Goal: Task Accomplishment & Management: Use online tool/utility

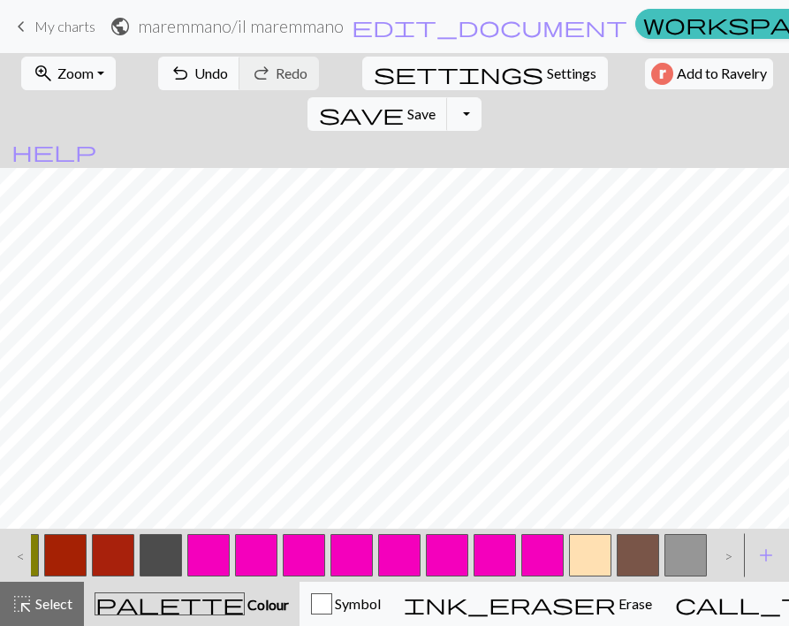
scroll to position [0, 207]
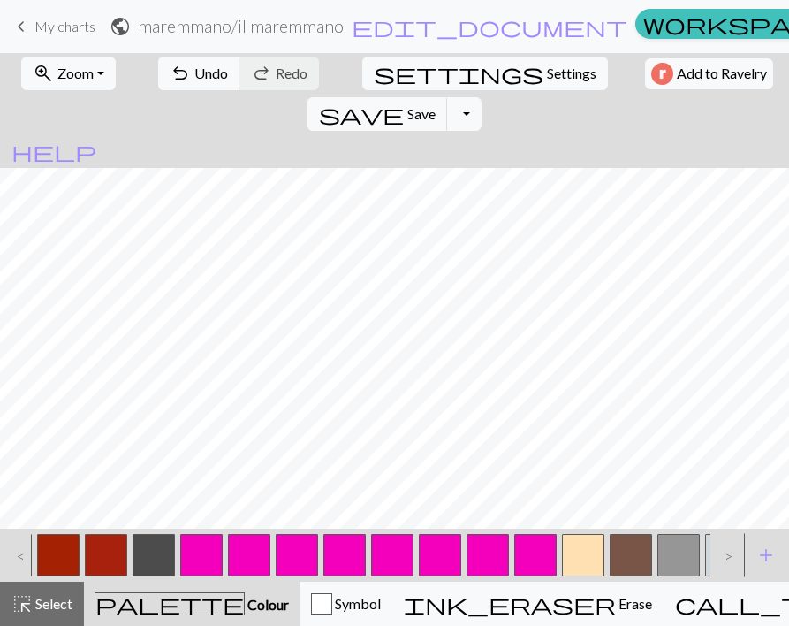
click at [606, 545] on div at bounding box center [584, 555] width 48 height 48
click at [585, 548] on button "button" at bounding box center [583, 555] width 42 height 42
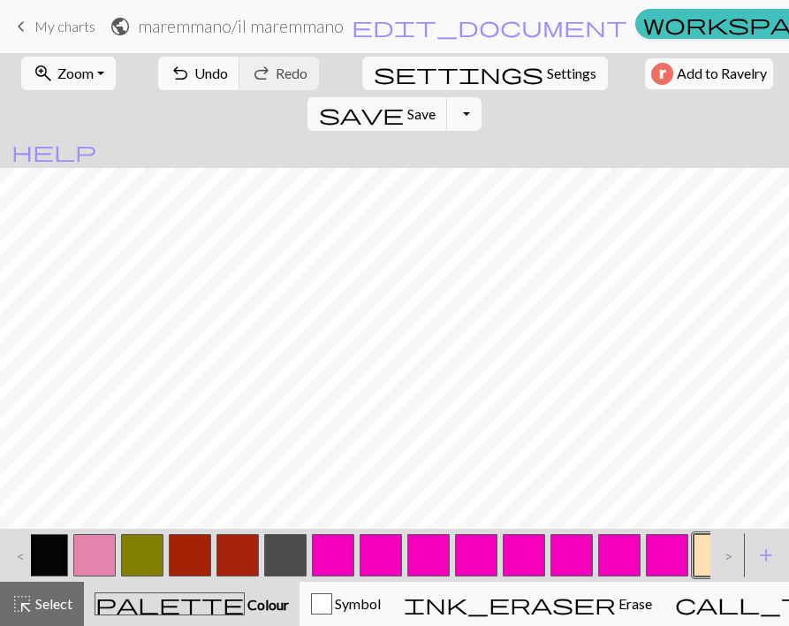
scroll to position [0, 0]
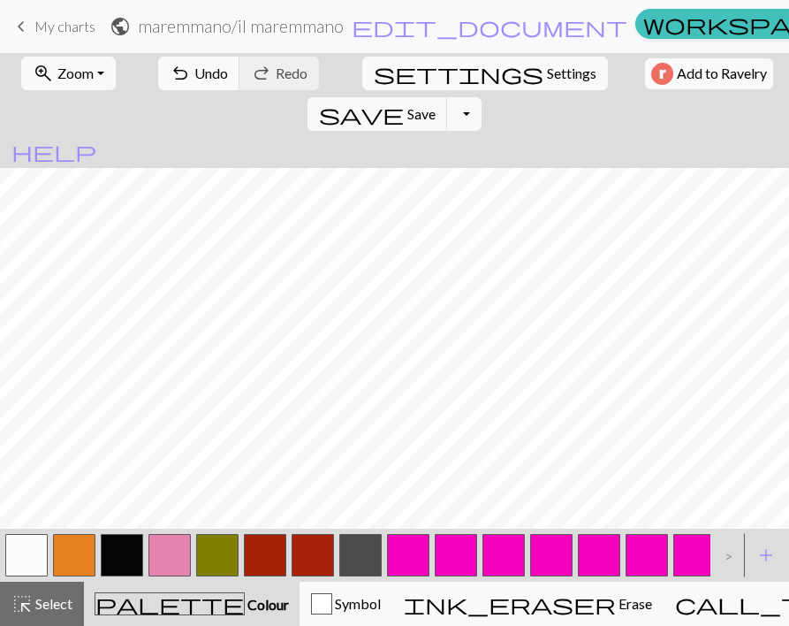
click at [82, 556] on button "button" at bounding box center [74, 555] width 42 height 42
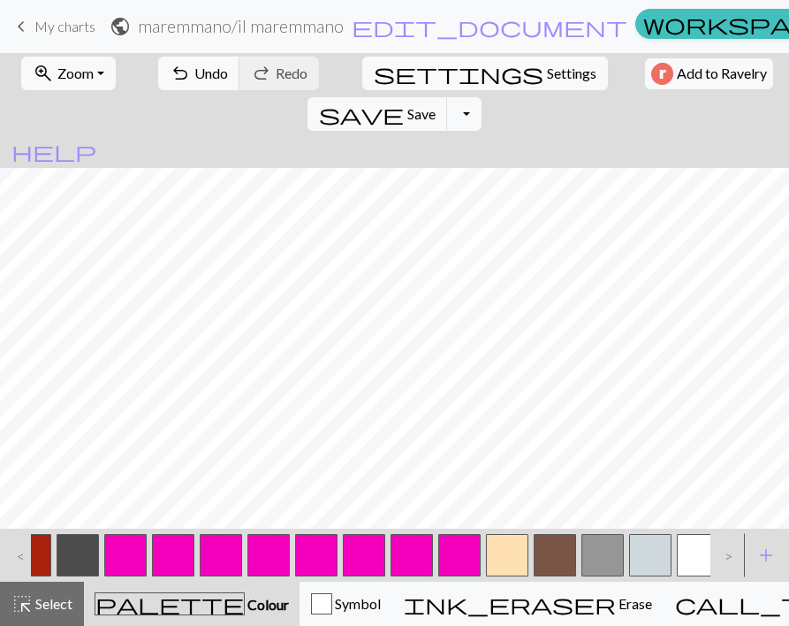
scroll to position [0, 324]
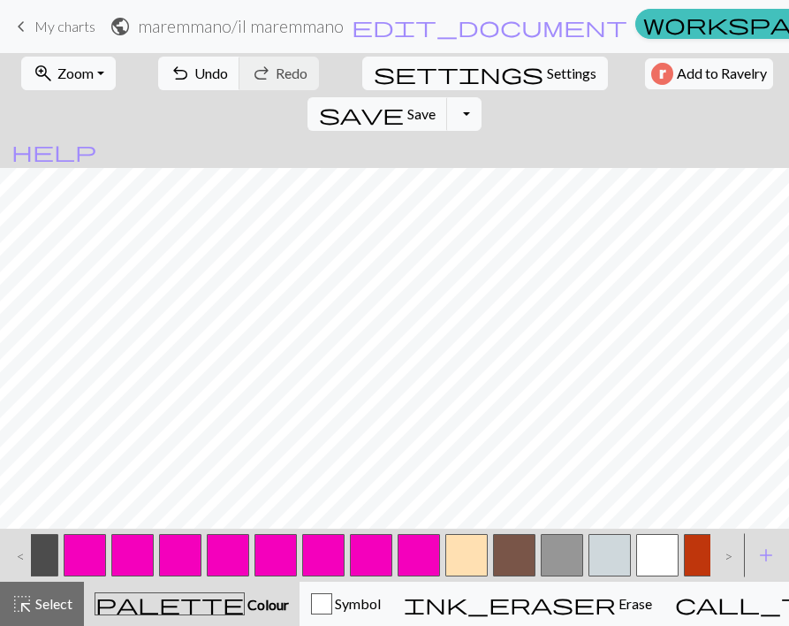
click at [461, 552] on button "button" at bounding box center [467, 555] width 42 height 42
click at [525, 550] on button "button" at bounding box center [514, 555] width 42 height 42
click at [470, 552] on button "button" at bounding box center [467, 555] width 42 height 42
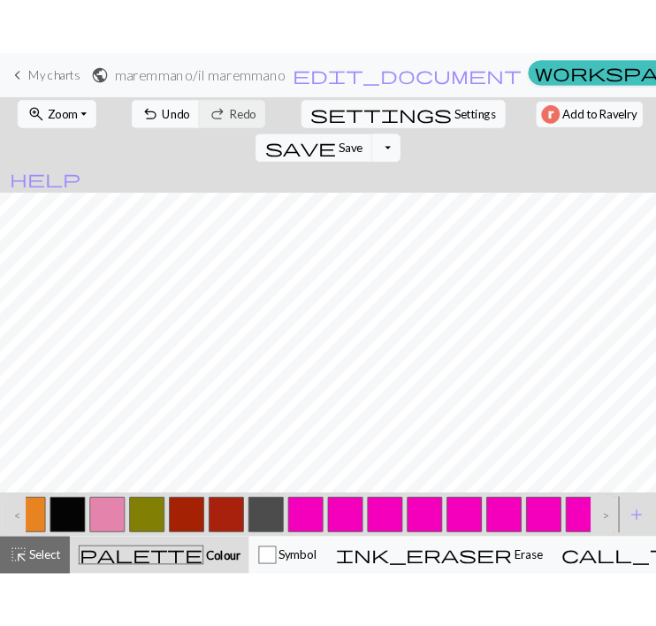
scroll to position [0, 35]
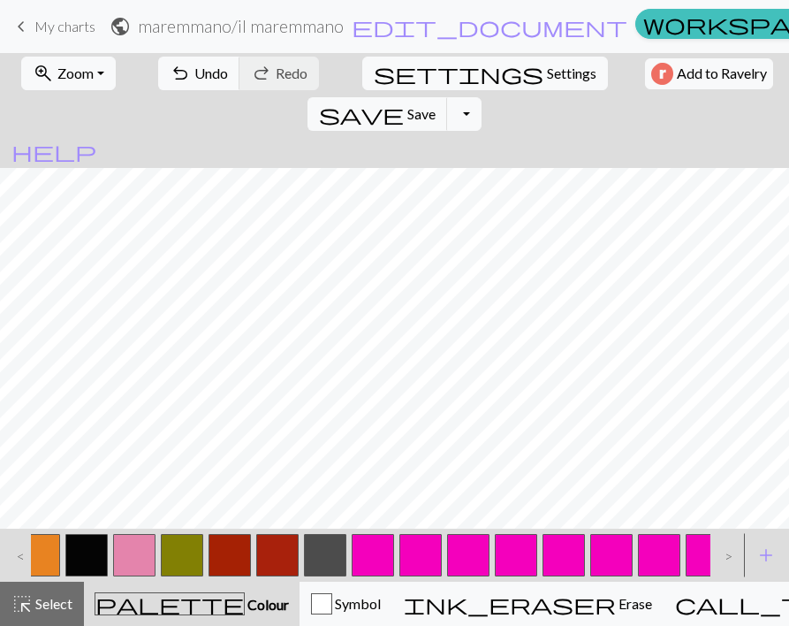
click at [45, 552] on button "button" at bounding box center [39, 555] width 42 height 42
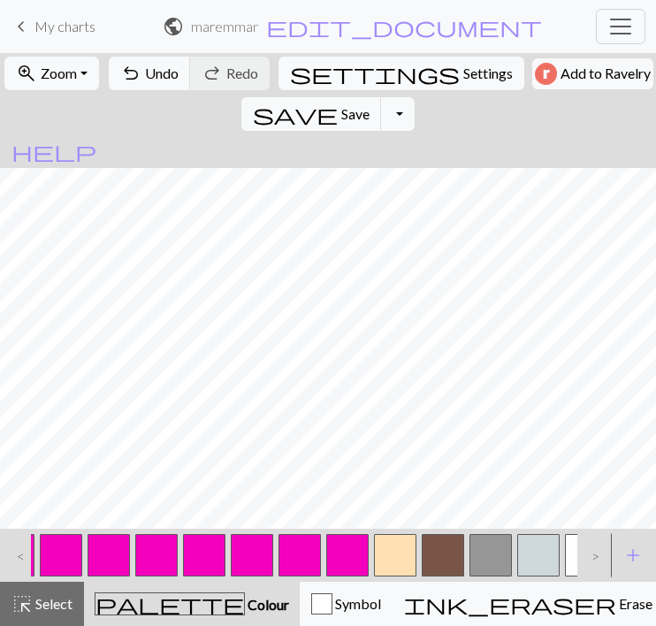
scroll to position [0, 406]
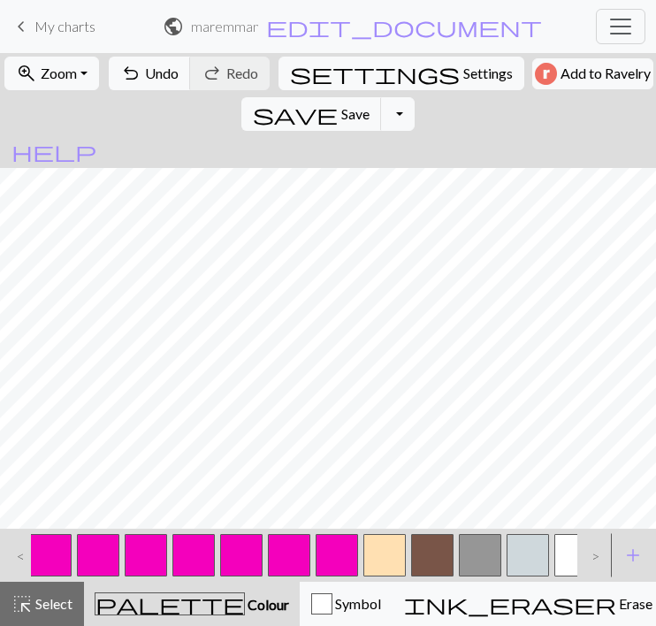
click at [382, 549] on button "button" at bounding box center [384, 555] width 42 height 42
click at [562, 556] on button "button" at bounding box center [575, 555] width 42 height 42
click at [438, 553] on button "button" at bounding box center [432, 555] width 42 height 42
click at [391, 544] on button "button" at bounding box center [384, 555] width 42 height 42
click at [438, 547] on button "button" at bounding box center [432, 555] width 42 height 42
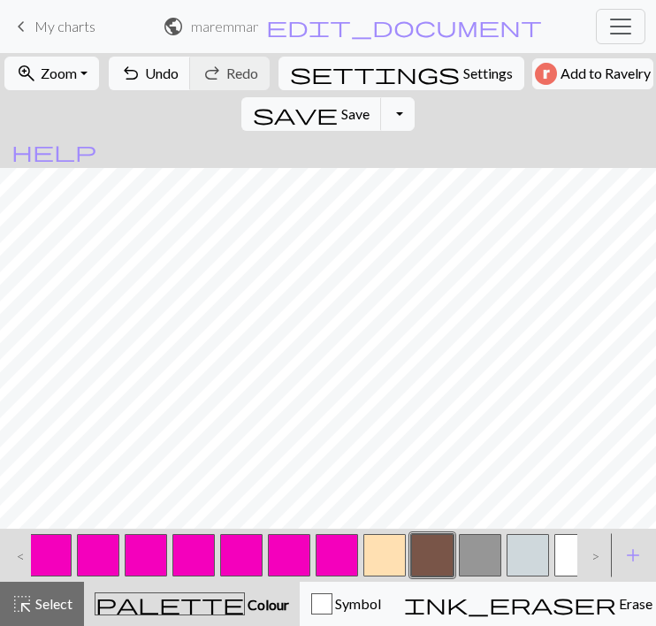
click at [388, 545] on button "button" at bounding box center [384, 555] width 42 height 42
click at [131, 80] on span "undo" at bounding box center [130, 73] width 21 height 25
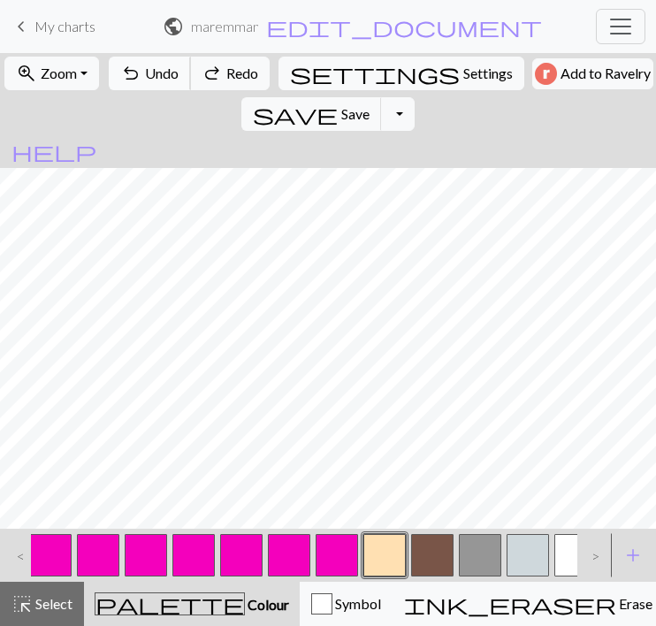
click at [131, 80] on span "undo" at bounding box center [130, 73] width 21 height 25
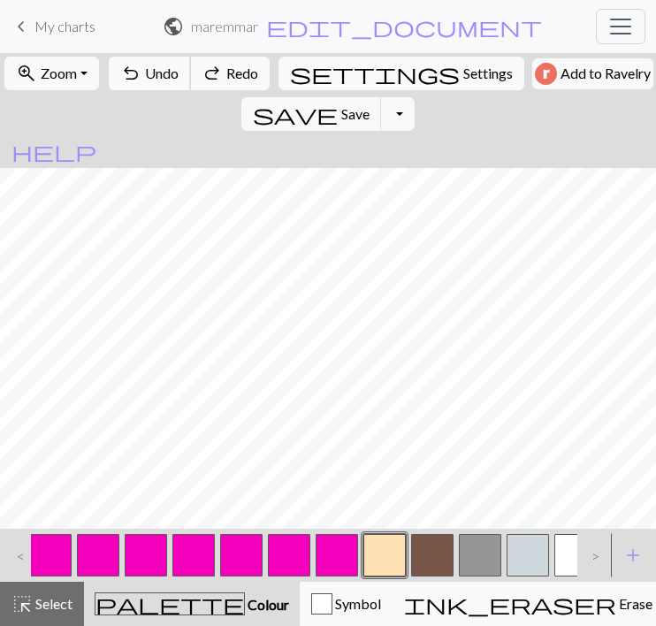
click at [131, 80] on span "undo" at bounding box center [130, 73] width 21 height 25
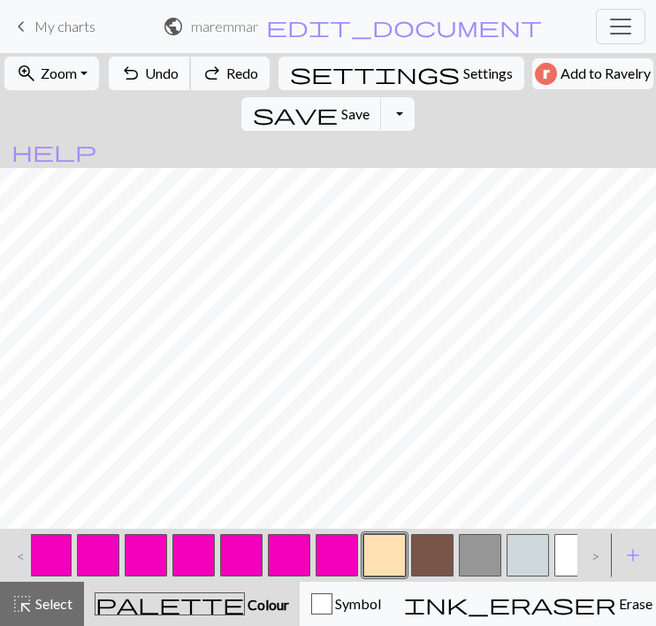
click at [131, 80] on span "undo" at bounding box center [130, 73] width 21 height 25
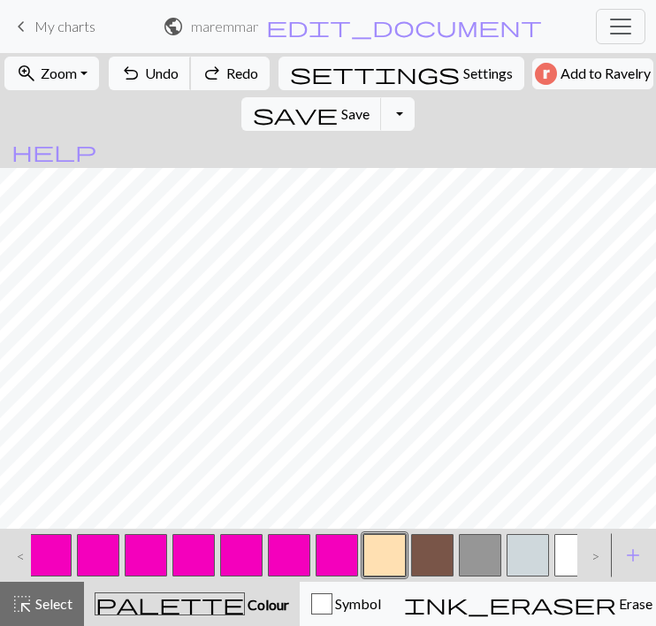
click at [131, 80] on span "undo" at bounding box center [130, 73] width 21 height 25
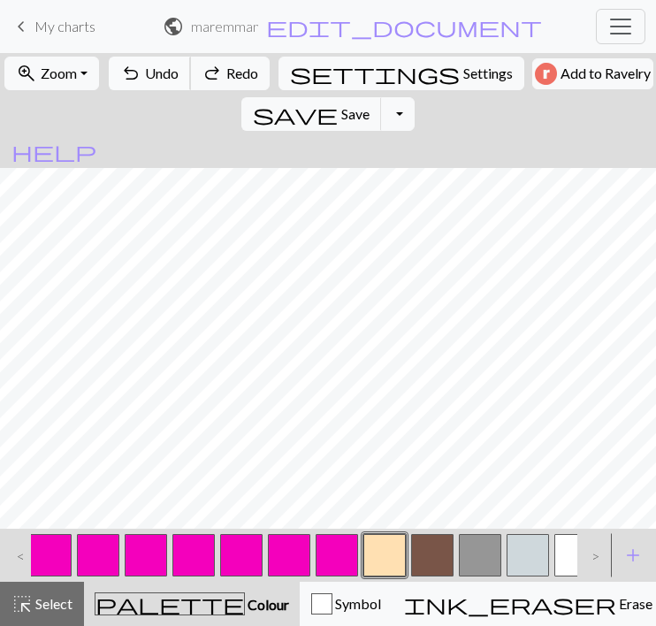
click at [131, 80] on span "undo" at bounding box center [130, 73] width 21 height 25
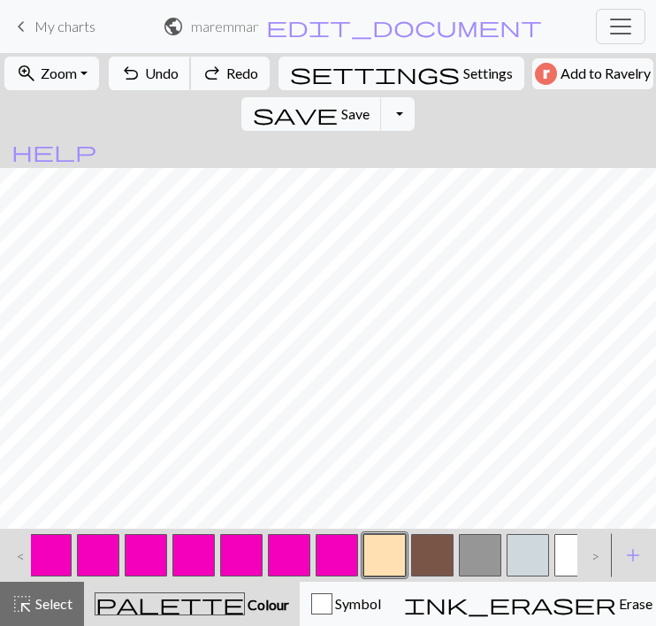
click at [131, 80] on span "undo" at bounding box center [130, 73] width 21 height 25
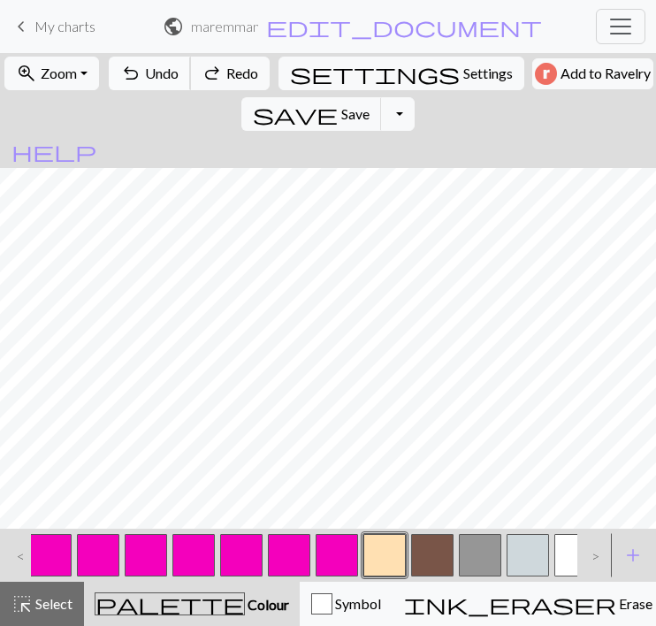
click at [131, 80] on span "undo" at bounding box center [130, 73] width 21 height 25
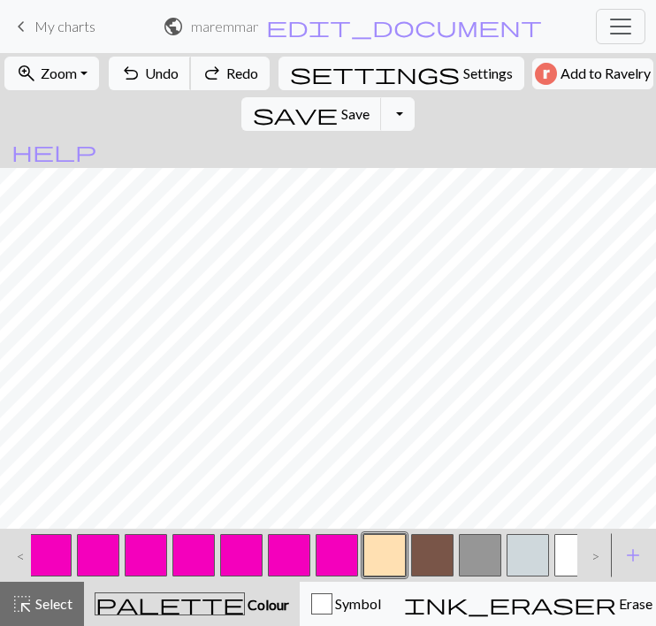
click at [131, 80] on span "undo" at bounding box center [130, 73] width 21 height 25
click at [392, 556] on button "button" at bounding box center [384, 555] width 42 height 42
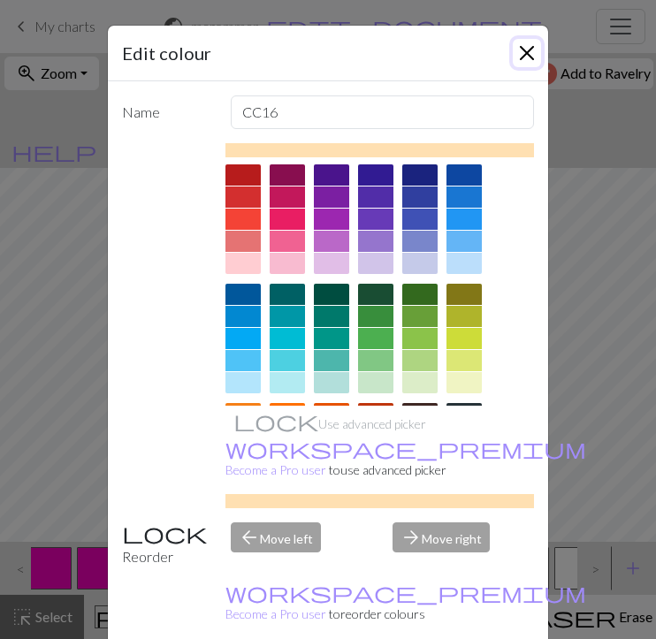
click at [521, 57] on button "Close" at bounding box center [527, 53] width 28 height 28
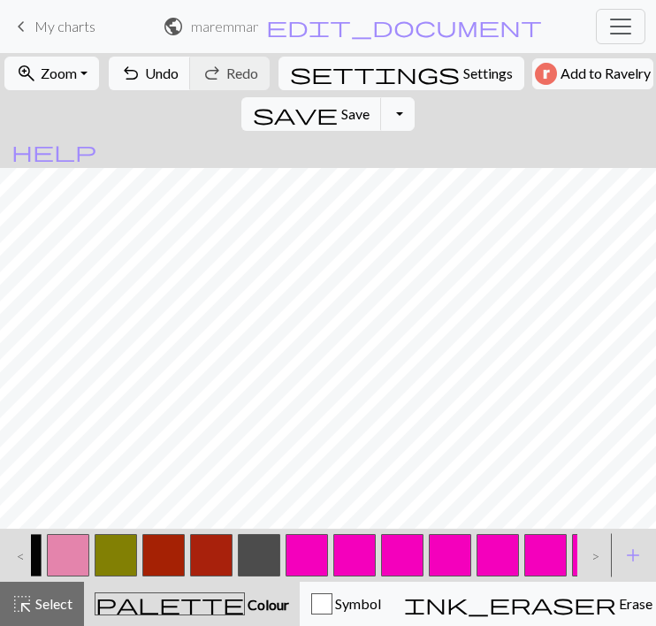
scroll to position [0, 0]
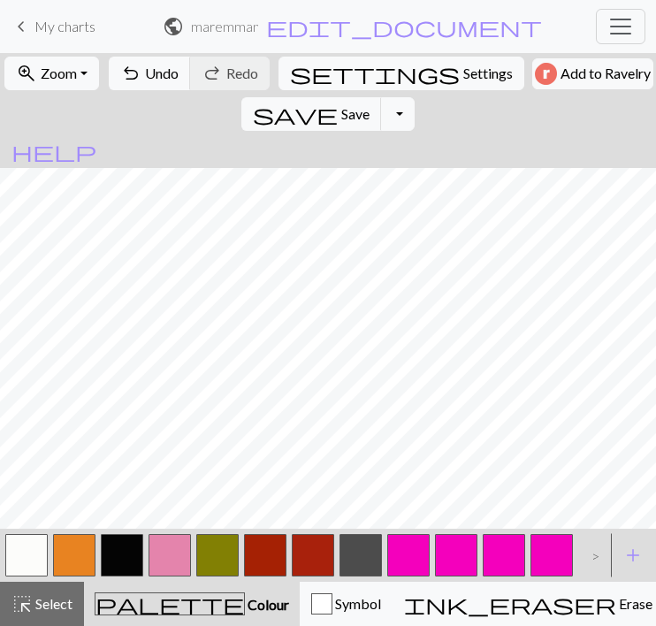
click at [77, 538] on button "button" at bounding box center [74, 555] width 42 height 42
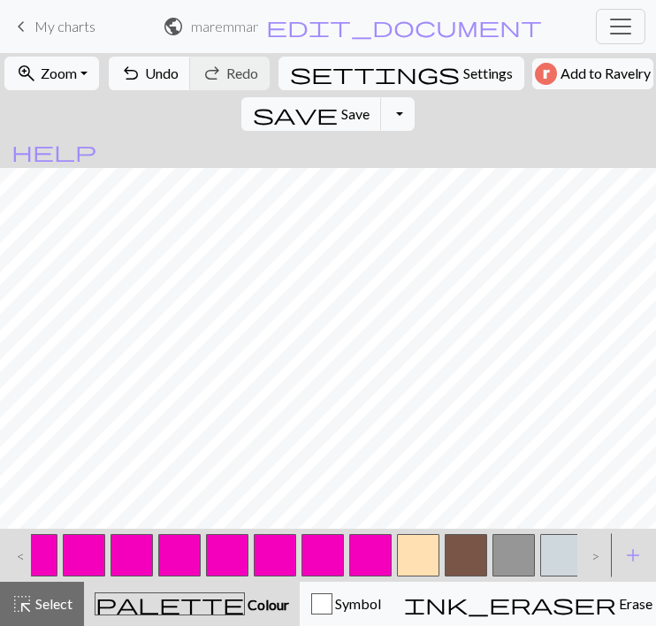
scroll to position [0, 382]
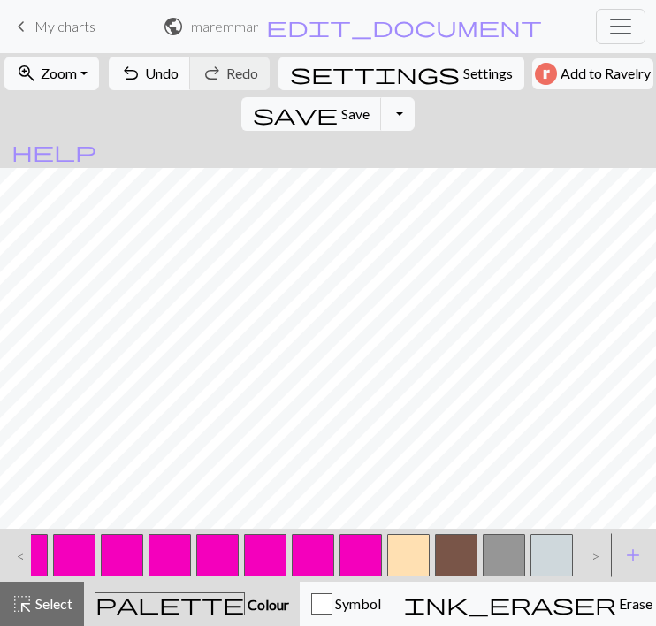
click at [403, 552] on button "button" at bounding box center [408, 555] width 42 height 42
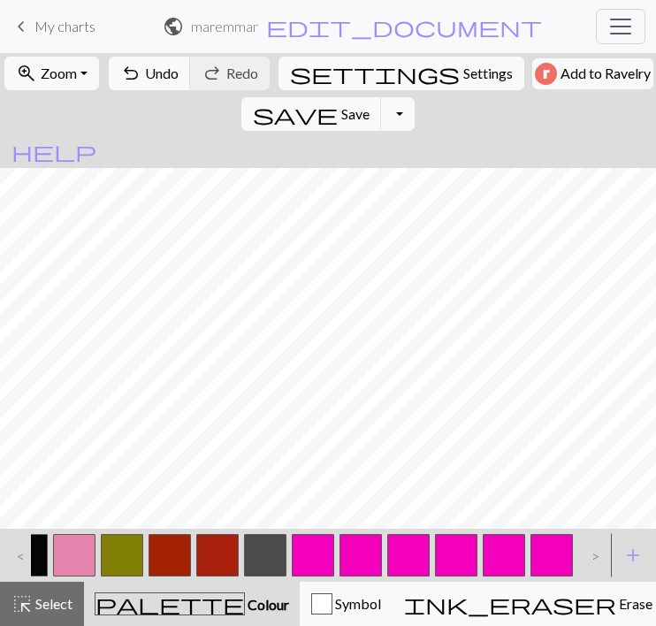
scroll to position [0, 0]
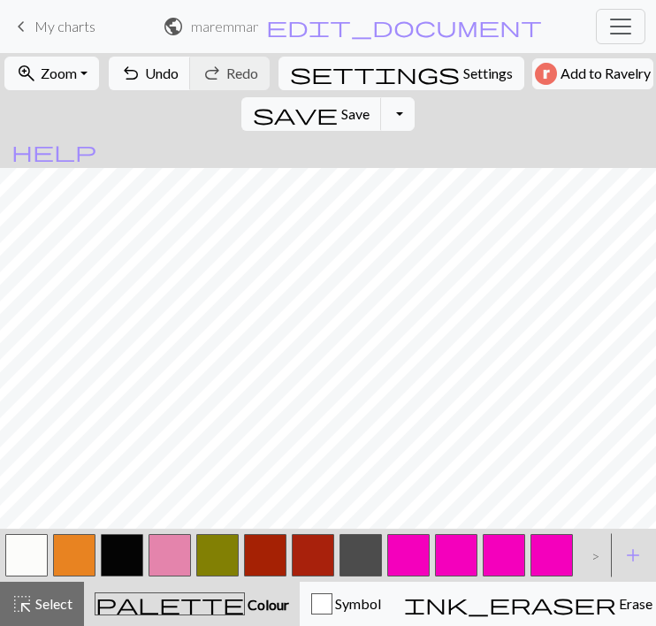
click at [74, 549] on button "button" at bounding box center [74, 555] width 42 height 42
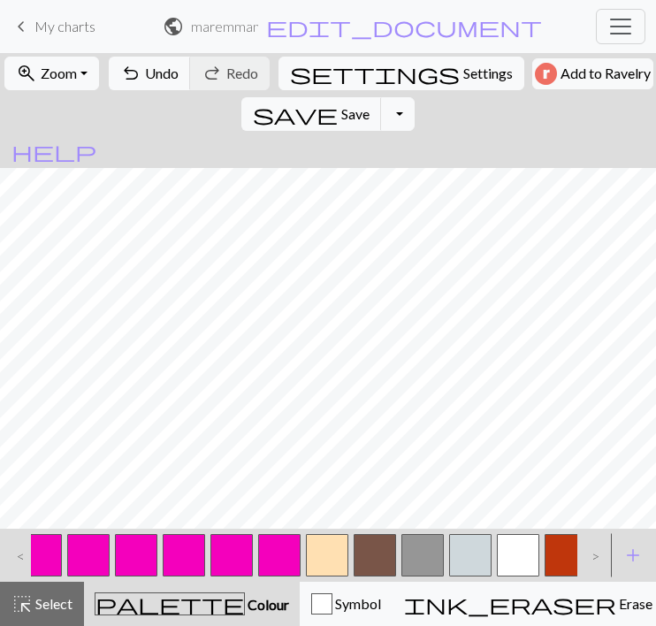
scroll to position [0, 477]
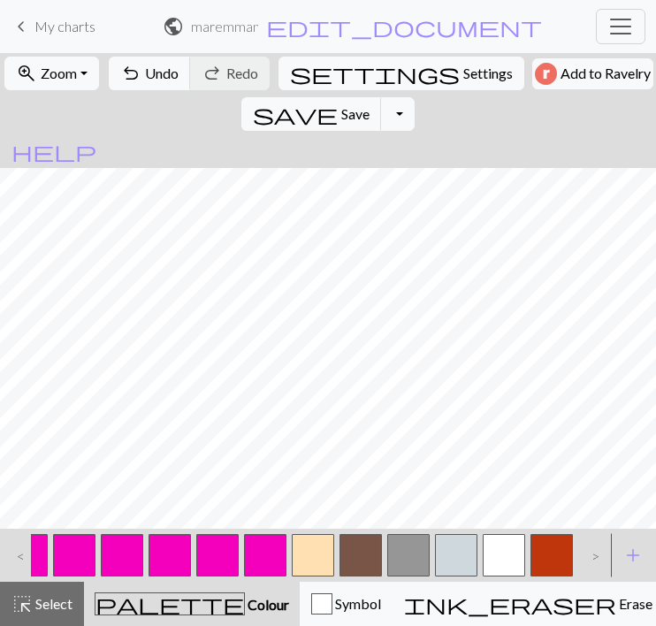
click at [316, 550] on button "button" at bounding box center [313, 555] width 42 height 42
click at [505, 556] on button "button" at bounding box center [504, 555] width 42 height 42
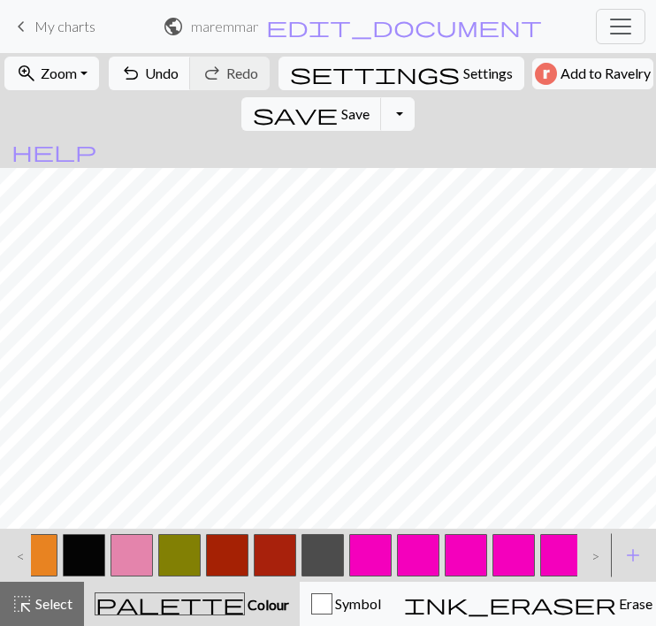
scroll to position [0, 0]
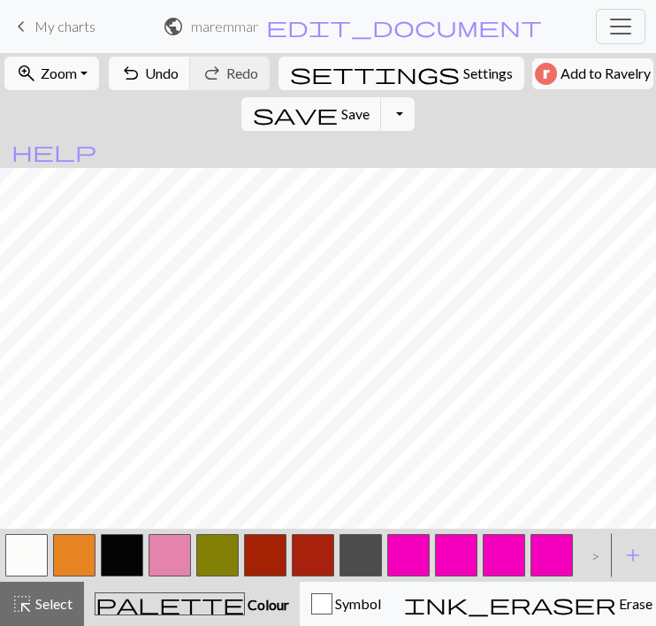
click at [75, 545] on button "button" at bounding box center [74, 555] width 42 height 42
click at [23, 545] on button "button" at bounding box center [26, 555] width 42 height 42
click at [120, 552] on button "button" at bounding box center [122, 555] width 42 height 42
click at [132, 76] on span "undo" at bounding box center [130, 73] width 21 height 25
click at [145, 81] on span "Undo" at bounding box center [162, 73] width 34 height 17
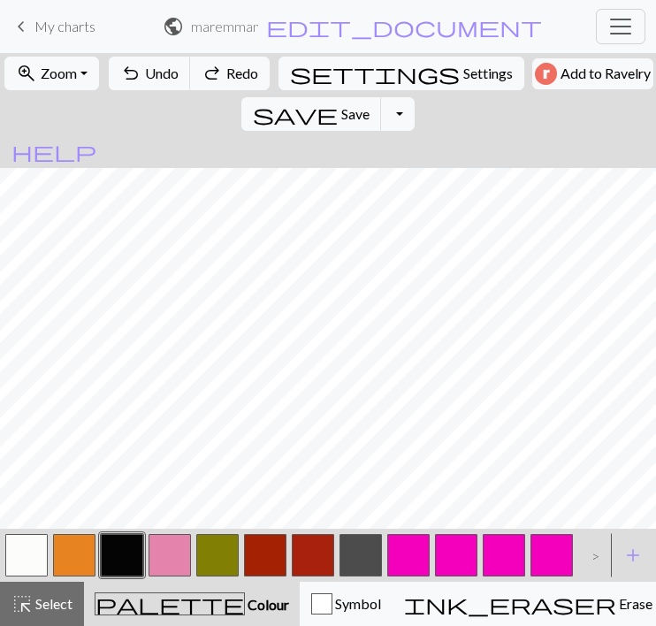
click at [414, 549] on button "button" at bounding box center [408, 555] width 42 height 42
click at [138, 68] on button "undo Undo Undo" at bounding box center [150, 74] width 82 height 34
click at [415, 97] on button "Toggle Dropdown" at bounding box center [398, 114] width 34 height 34
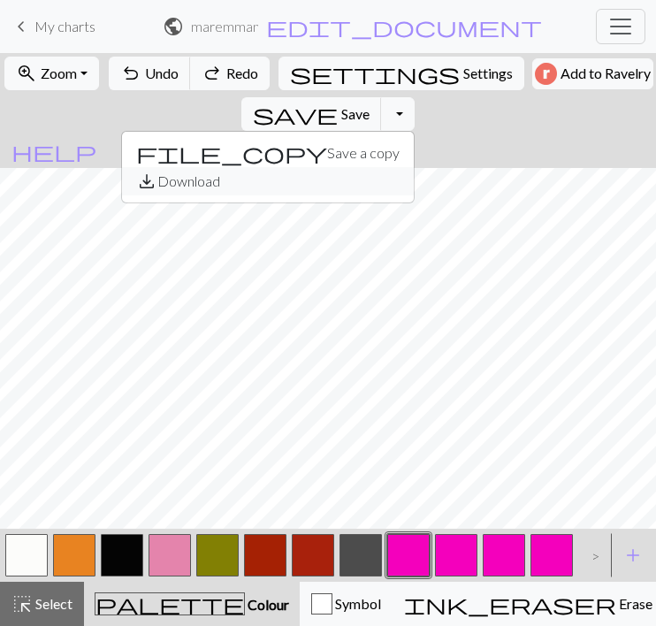
click at [414, 167] on button "save_alt Download" at bounding box center [268, 181] width 292 height 28
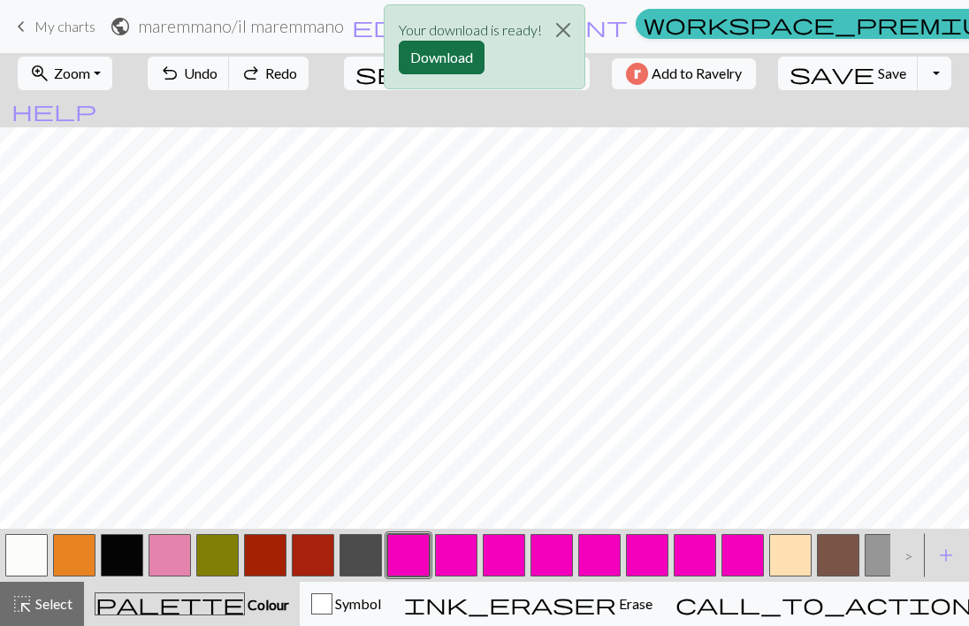
click at [449, 55] on button "Download" at bounding box center [442, 58] width 86 height 34
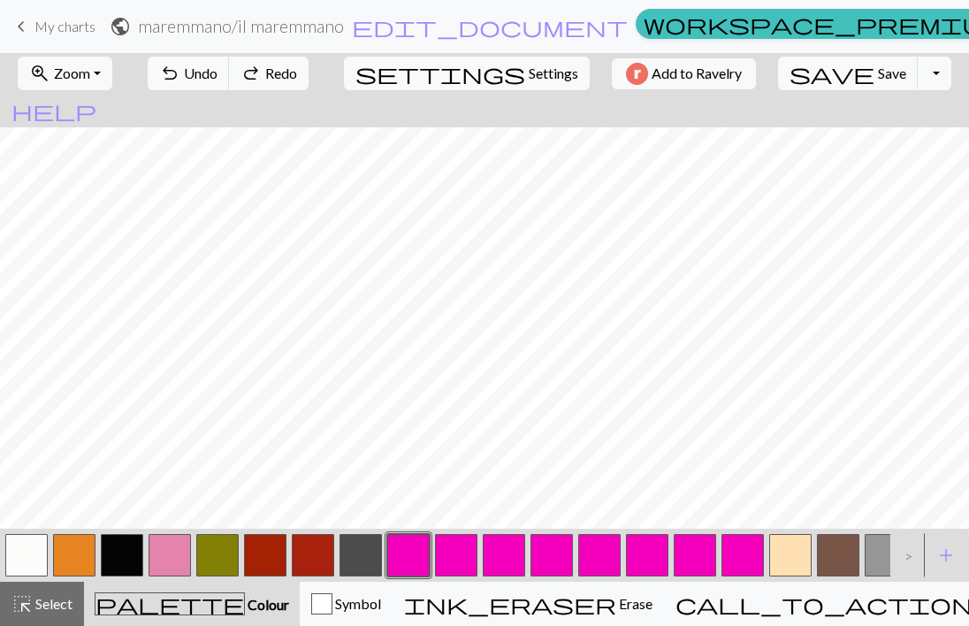
click at [35, 552] on button "button" at bounding box center [26, 555] width 42 height 42
click at [788, 553] on button "button" at bounding box center [790, 555] width 42 height 42
click at [80, 542] on button "button" at bounding box center [74, 555] width 42 height 42
click at [788, 545] on button "button" at bounding box center [790, 555] width 42 height 42
click at [80, 551] on button "button" at bounding box center [74, 555] width 42 height 42
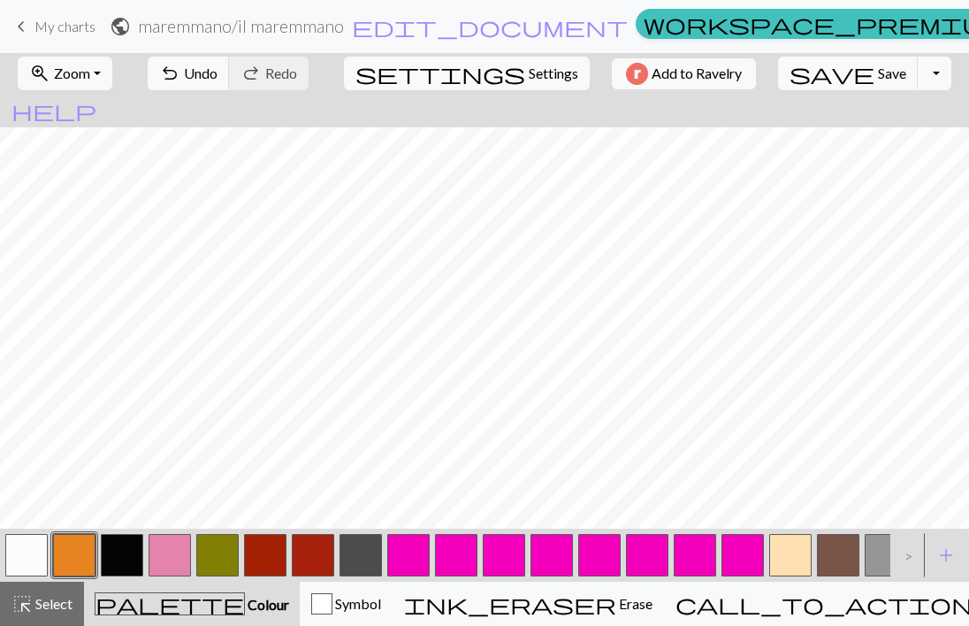
click at [788, 545] on button "button" at bounding box center [790, 555] width 42 height 42
click at [81, 544] on button "button" at bounding box center [74, 555] width 42 height 42
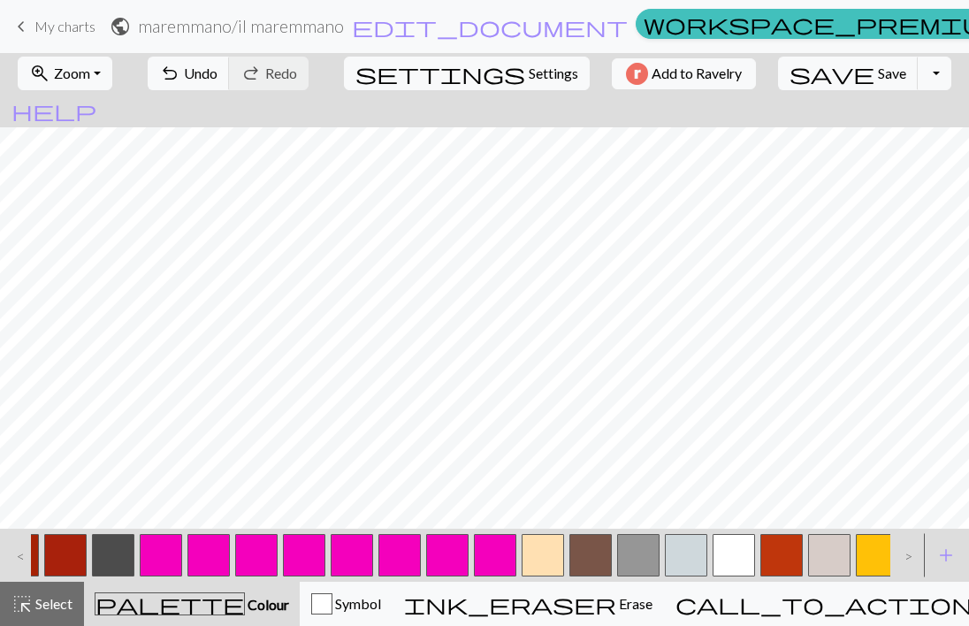
scroll to position [0, 246]
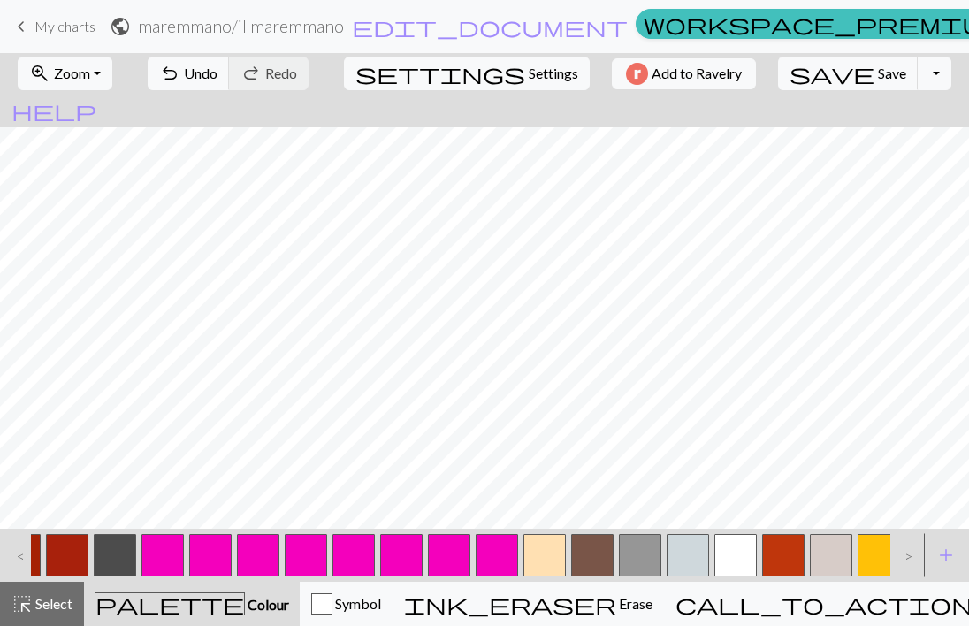
click at [544, 551] on button "button" at bounding box center [544, 555] width 42 height 42
click at [596, 552] on button "button" at bounding box center [592, 555] width 42 height 42
click at [744, 537] on button "button" at bounding box center [735, 555] width 42 height 42
click at [553, 541] on button "button" at bounding box center [544, 555] width 42 height 42
click at [598, 542] on button "button" at bounding box center [592, 555] width 42 height 42
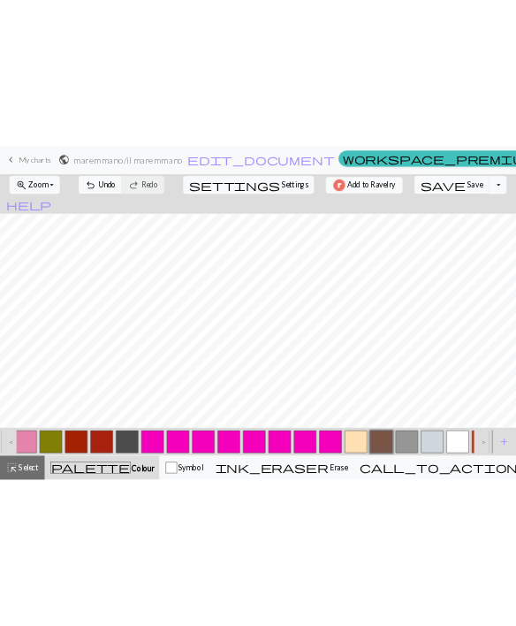
scroll to position [0, 0]
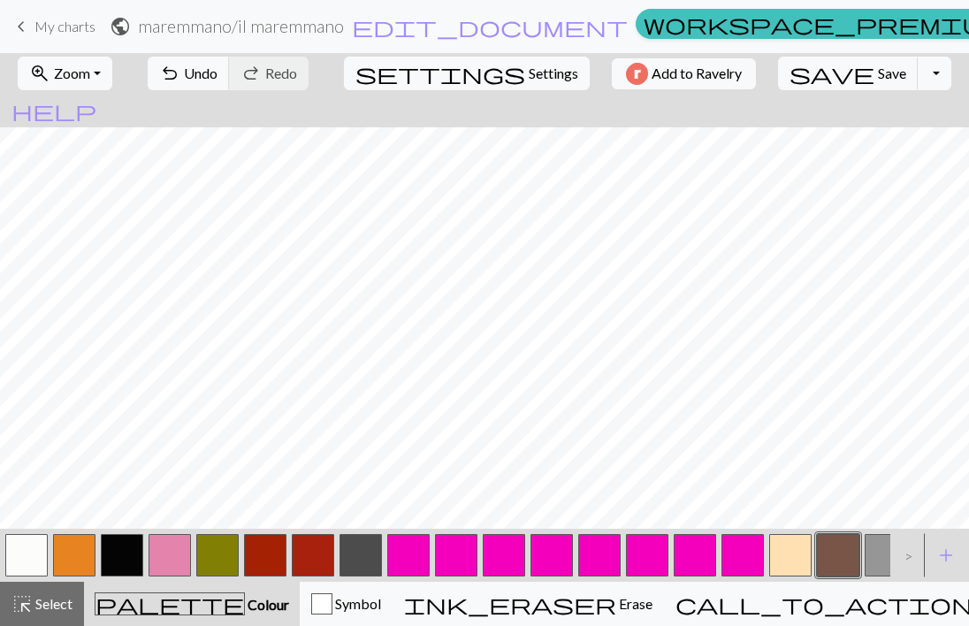
click at [72, 550] on button "button" at bounding box center [74, 555] width 42 height 42
